Goal: Task Accomplishment & Management: Complete application form

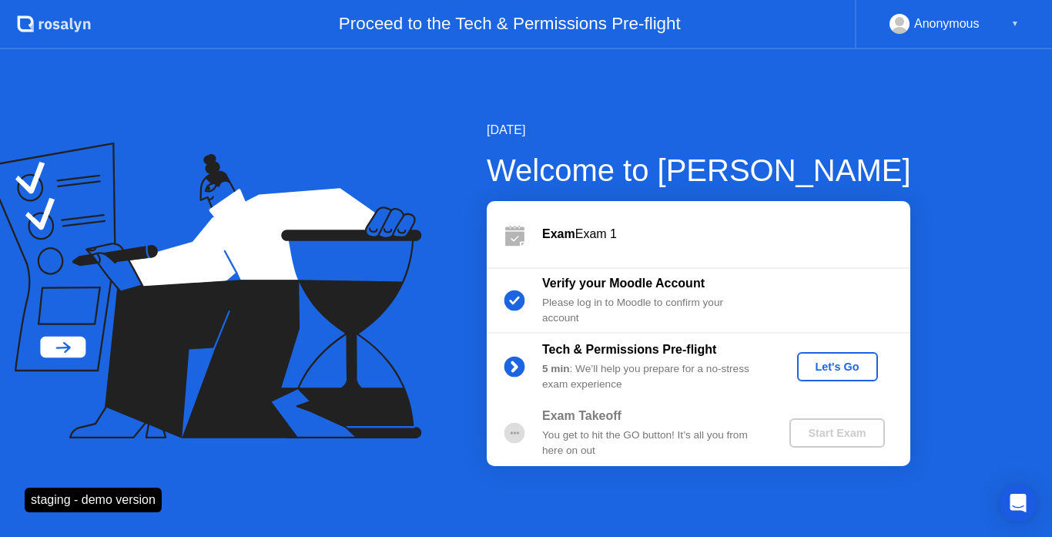
click at [816, 370] on div "Let's Go" at bounding box center [837, 367] width 69 height 12
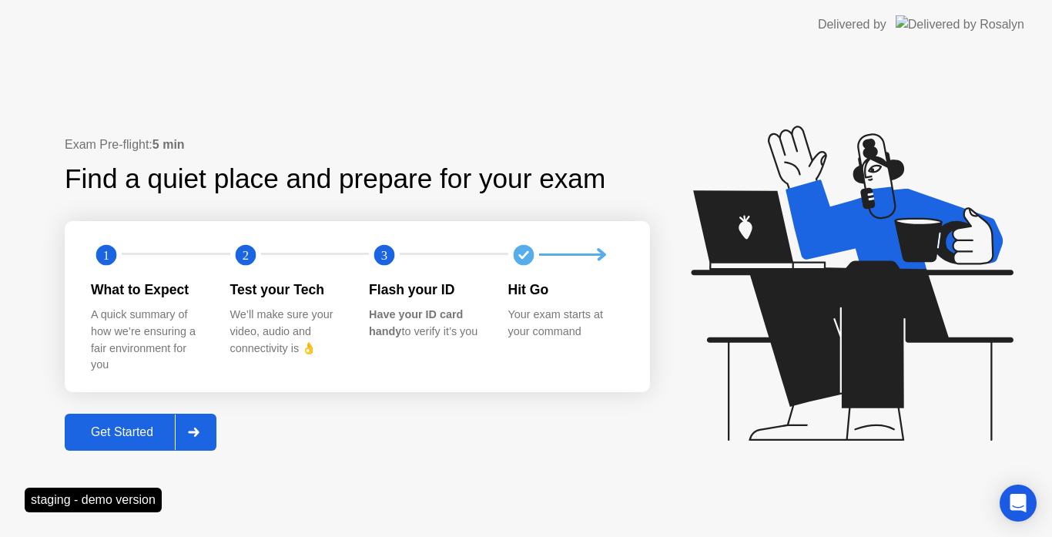
click at [210, 429] on div at bounding box center [193, 431] width 37 height 35
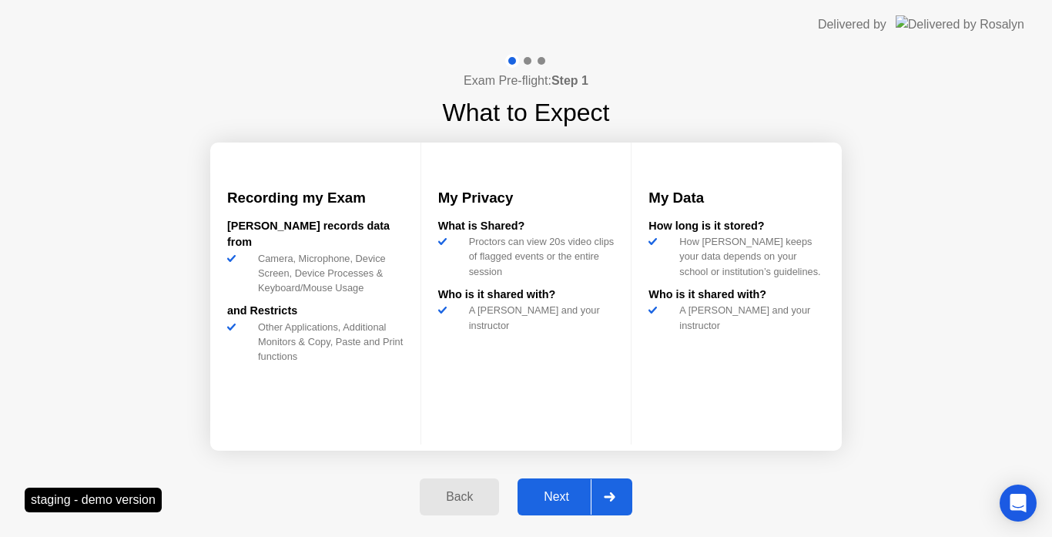
click at [595, 493] on div at bounding box center [609, 496] width 37 height 35
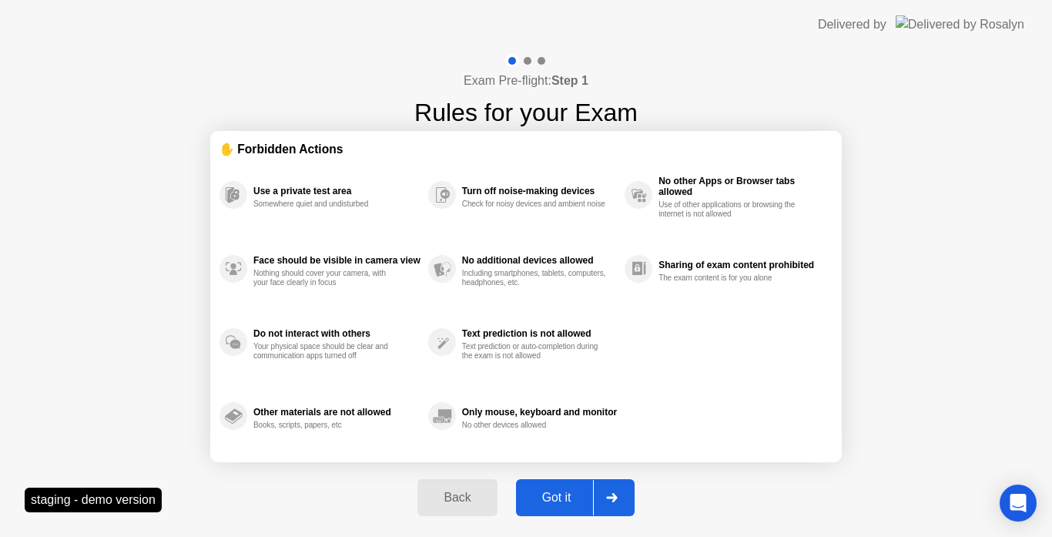
click at [559, 491] on div "Got it" at bounding box center [557, 498] width 72 height 14
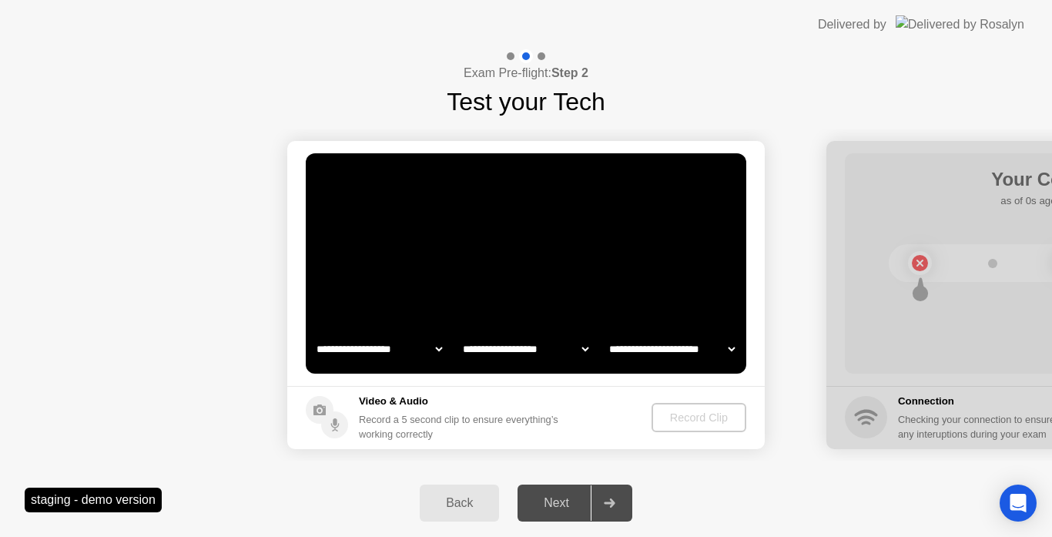
select select "**********"
select select "*******"
click at [689, 422] on div "Record Clip" at bounding box center [700, 417] width 82 height 12
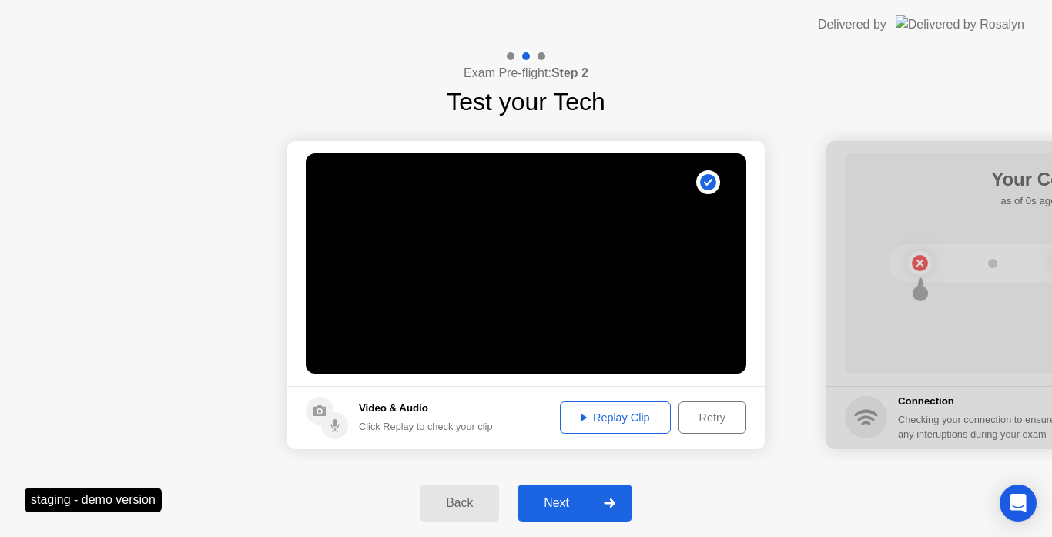
click at [577, 421] on div "Replay Clip" at bounding box center [615, 417] width 100 height 12
click at [568, 512] on button "Next" at bounding box center [575, 503] width 115 height 37
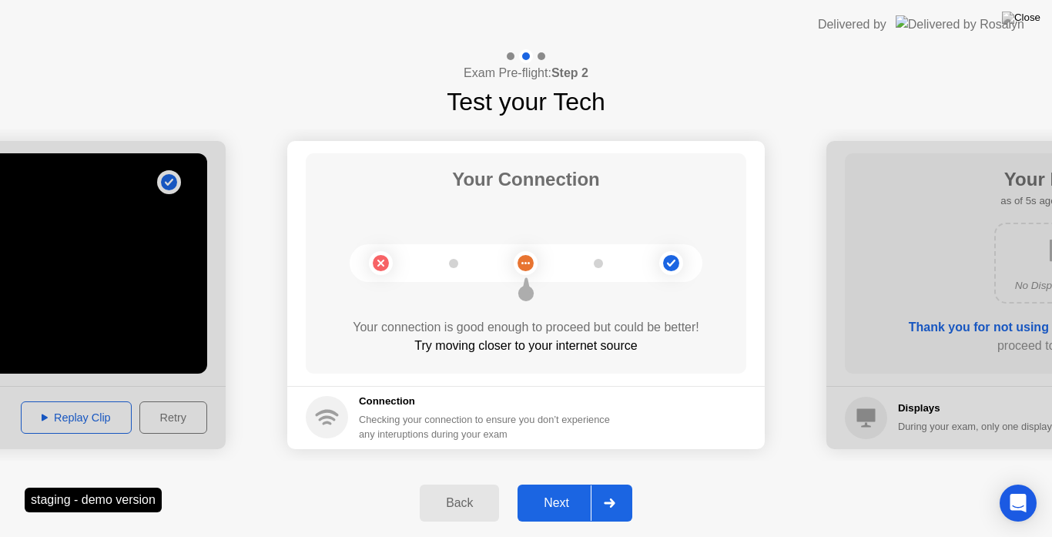
click at [559, 502] on div "Next" at bounding box center [556, 503] width 69 height 14
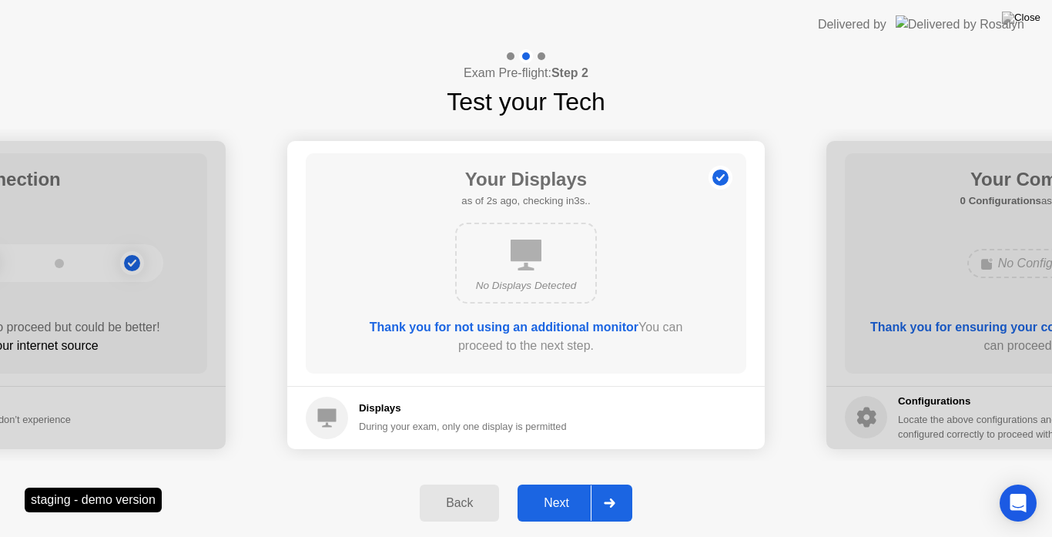
click at [564, 502] on div "Next" at bounding box center [556, 503] width 69 height 14
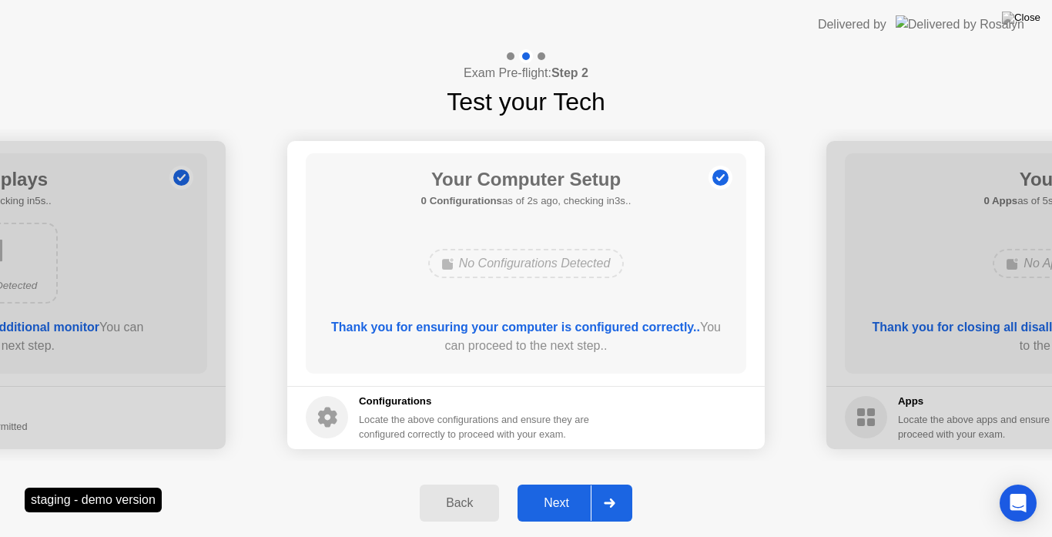
click at [565, 502] on div "Next" at bounding box center [556, 503] width 69 height 14
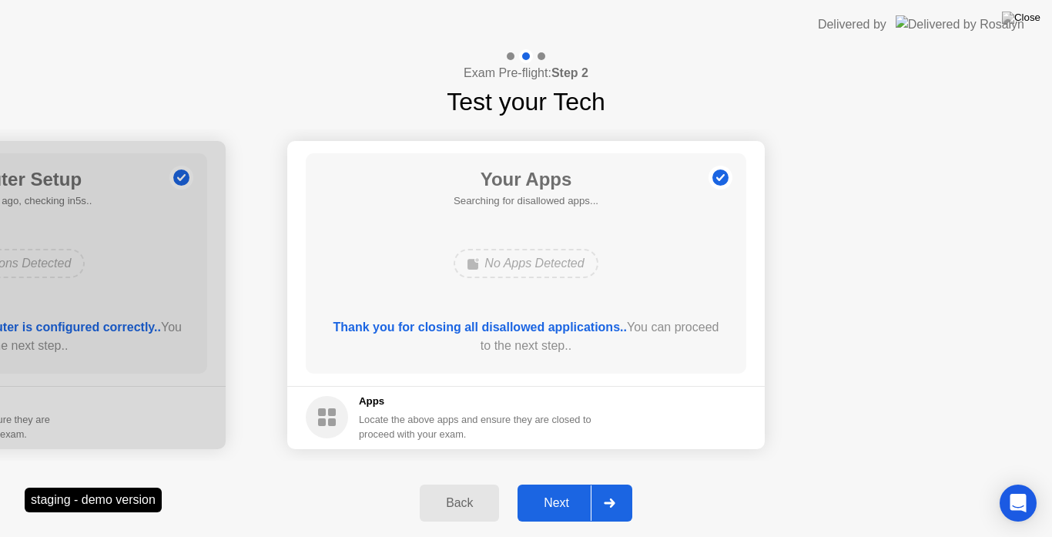
click at [574, 506] on div "Next" at bounding box center [556, 503] width 69 height 14
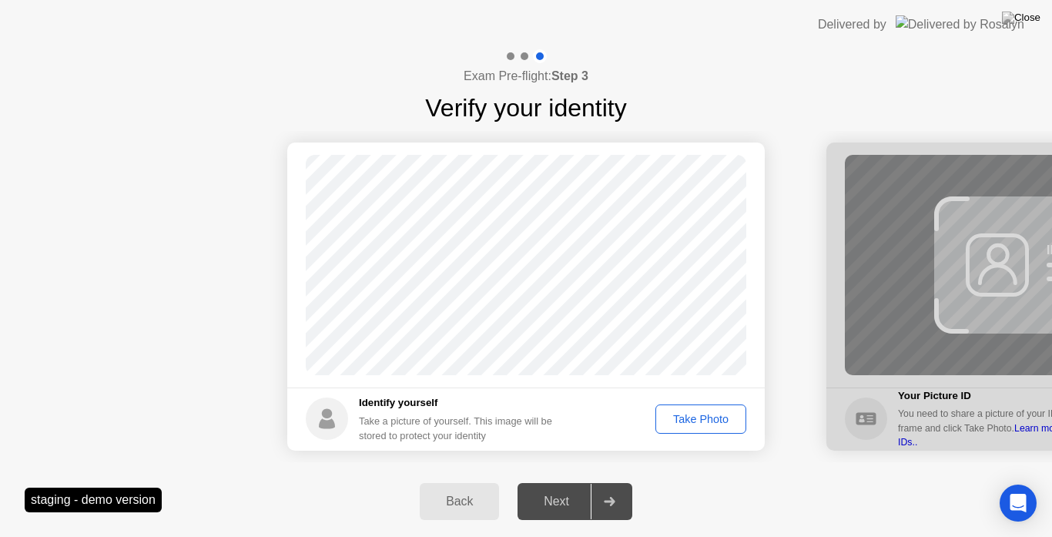
click at [687, 428] on button "Take Photo" at bounding box center [701, 418] width 91 height 29
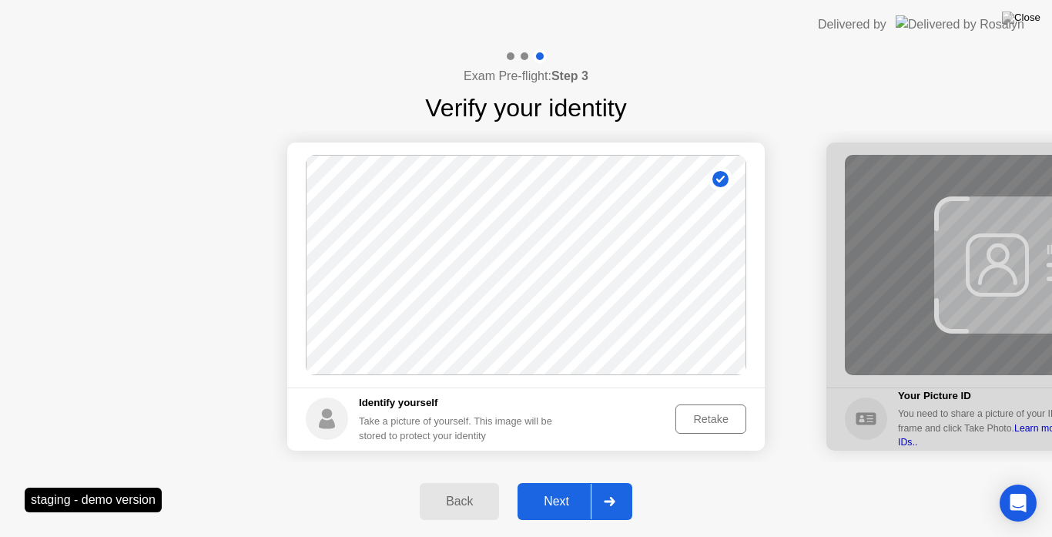
click at [572, 500] on div "Next" at bounding box center [556, 502] width 69 height 14
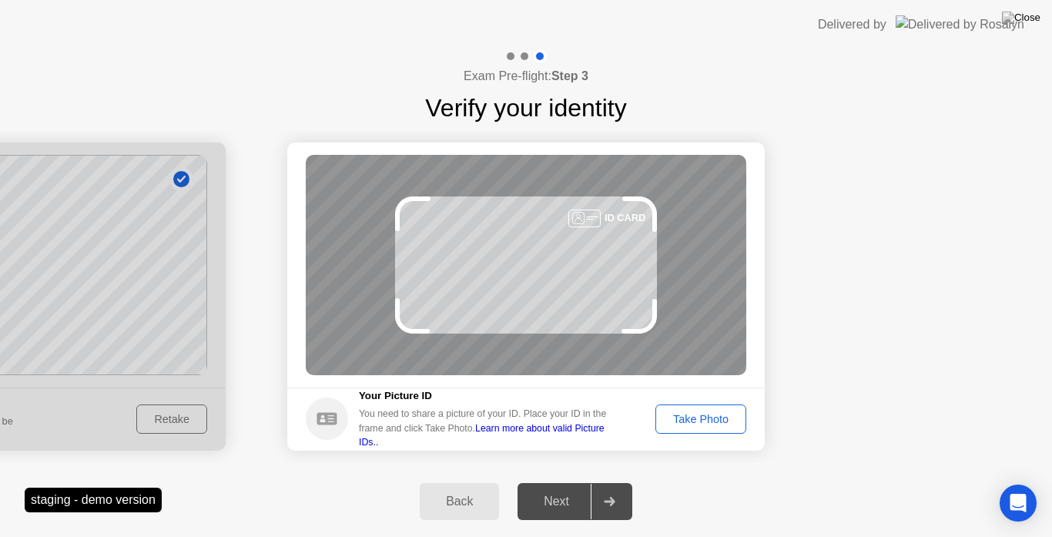
click at [467, 495] on div "Back" at bounding box center [459, 502] width 70 height 14
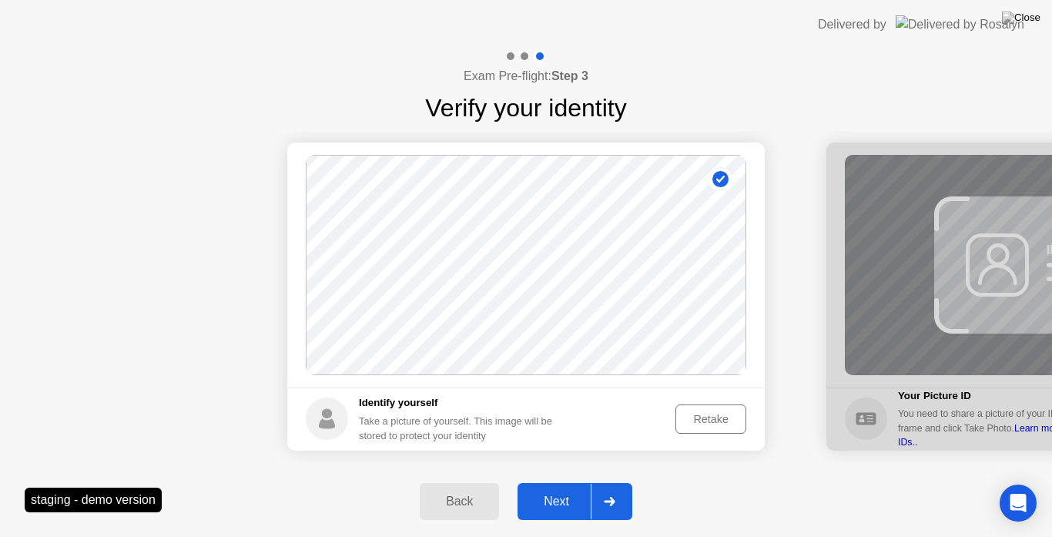
click at [704, 424] on div "Retake" at bounding box center [711, 419] width 60 height 12
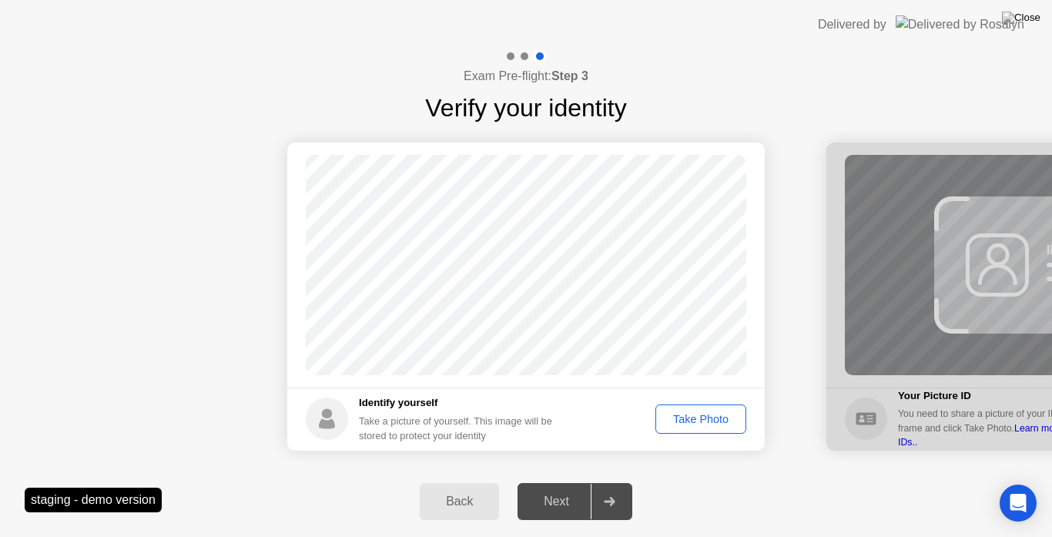
click at [696, 414] on div "Take Photo" at bounding box center [701, 419] width 80 height 12
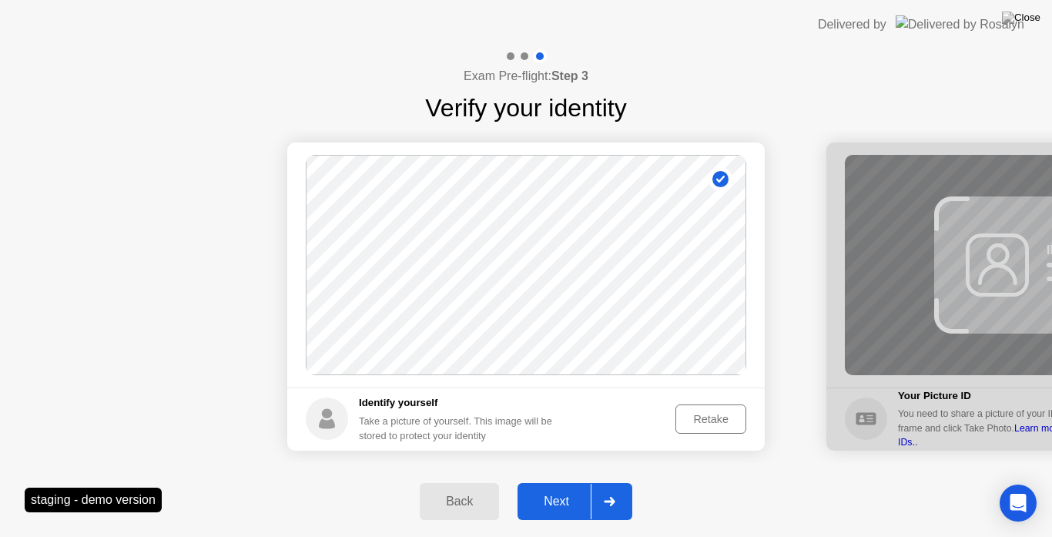
click at [600, 491] on div at bounding box center [609, 501] width 37 height 35
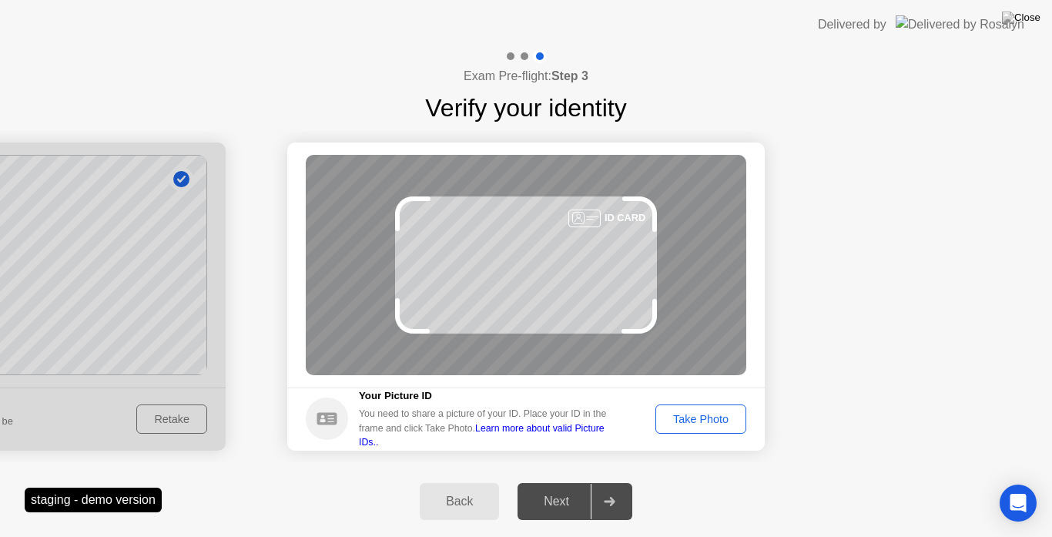
click at [689, 421] on div "Take Photo" at bounding box center [701, 419] width 80 height 12
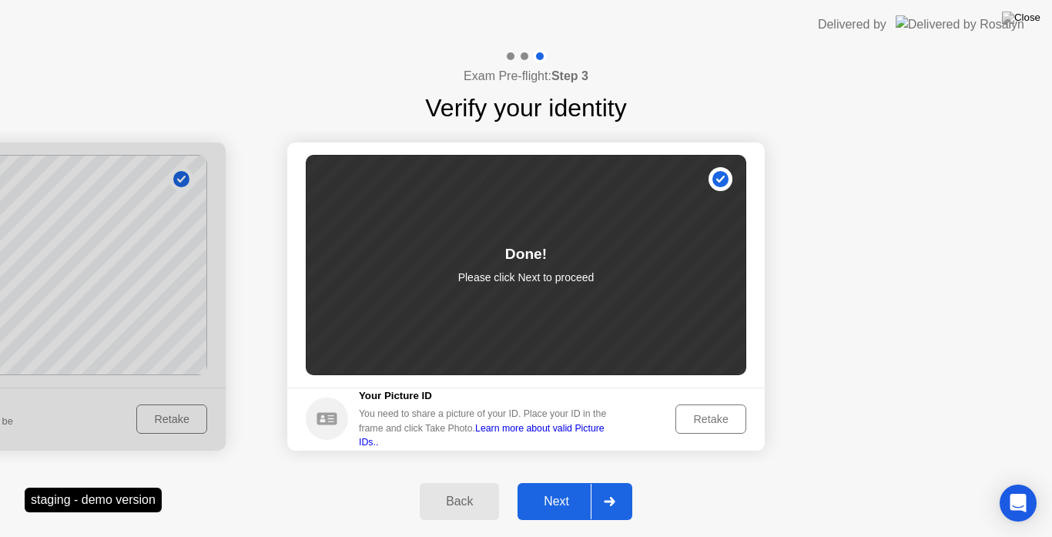
click at [569, 495] on div "Next" at bounding box center [556, 502] width 69 height 14
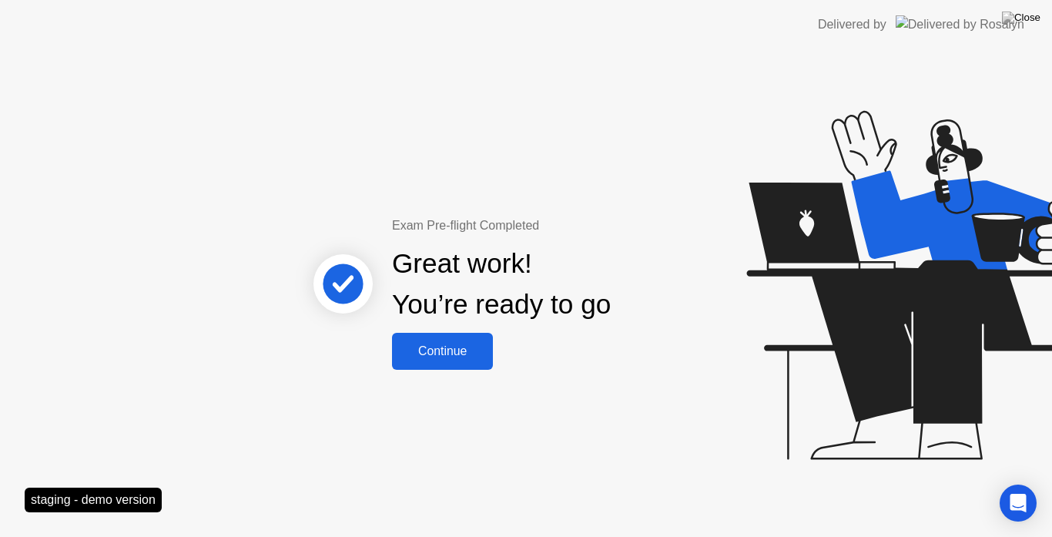
click at [452, 361] on button "Continue" at bounding box center [442, 351] width 101 height 37
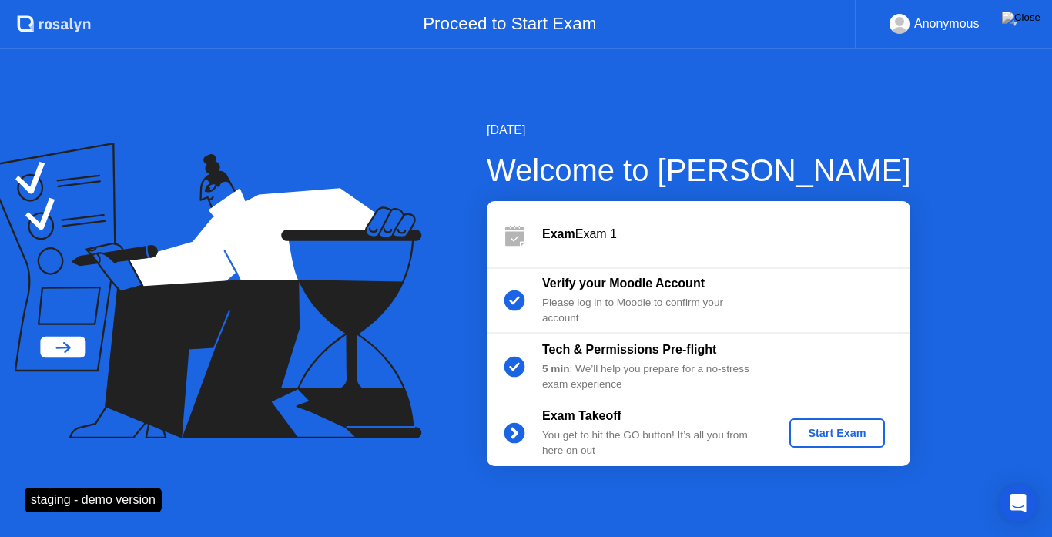
click at [854, 439] on div "Start Exam" at bounding box center [837, 433] width 82 height 12
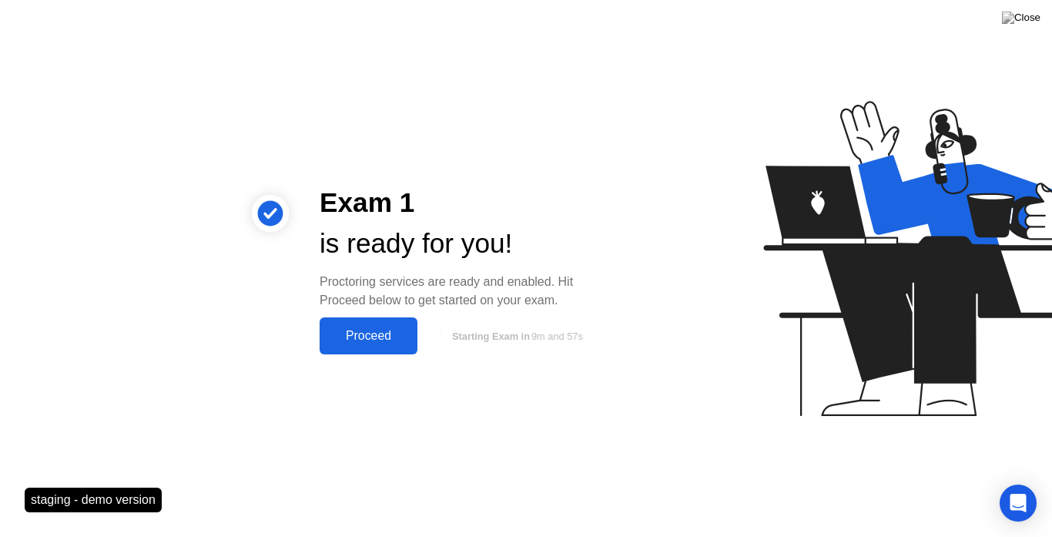
click at [372, 337] on div "Proceed" at bounding box center [368, 336] width 89 height 14
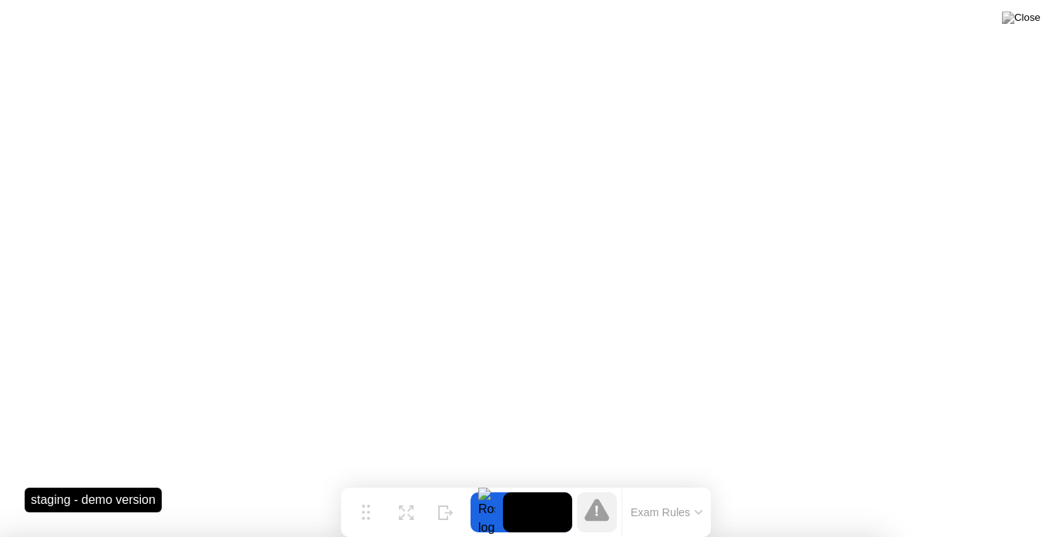
drag, startPoint x: 1011, startPoint y: 86, endPoint x: 1019, endPoint y: 69, distance: 17.9
click at [1019, 536] on div at bounding box center [526, 537] width 1052 height 0
